Goal: Task Accomplishment & Management: Manage account settings

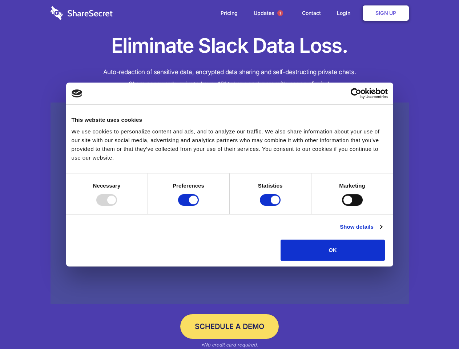
click at [117, 206] on div at bounding box center [106, 200] width 21 height 12
click at [199, 206] on input "Preferences" at bounding box center [188, 200] width 21 height 12
checkbox input "false"
click at [271, 206] on input "Statistics" at bounding box center [270, 200] width 21 height 12
checkbox input "false"
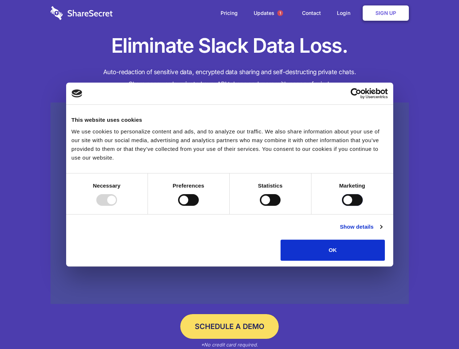
click at [342, 206] on input "Marketing" at bounding box center [352, 200] width 21 height 12
checkbox input "true"
